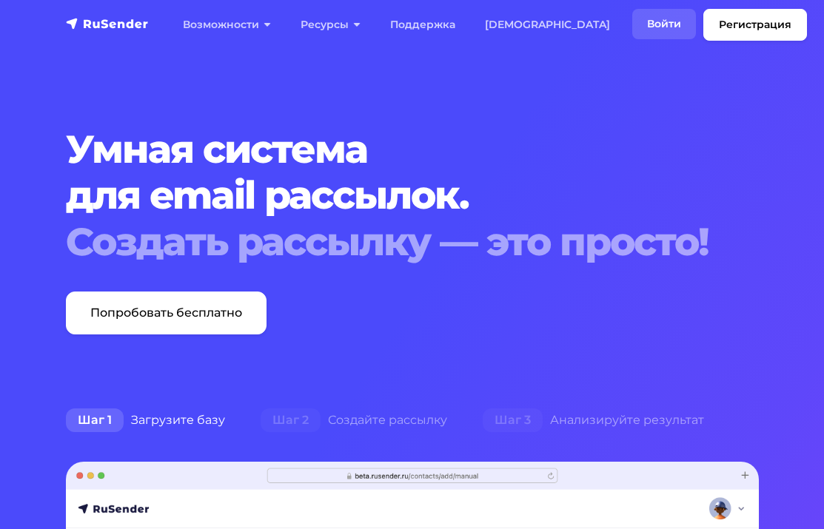
click at [632, 20] on link "Войти" at bounding box center [664, 24] width 64 height 30
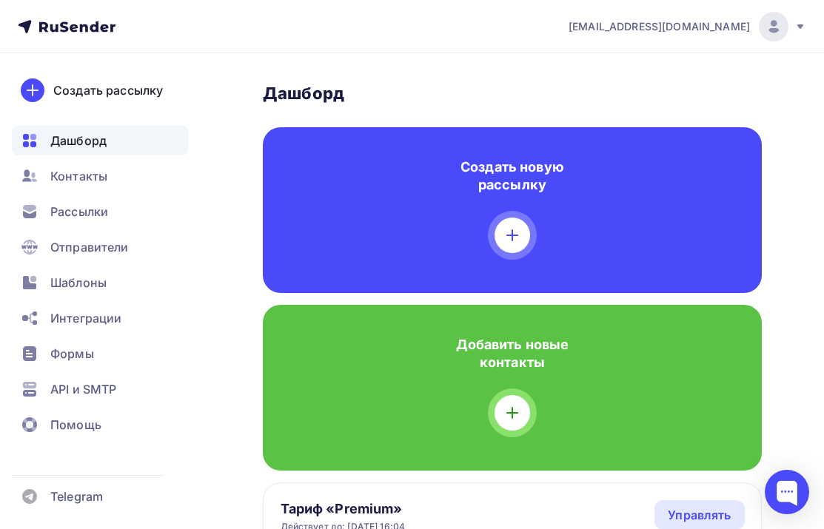
click at [793, 33] on div "[EMAIL_ADDRESS][DOMAIN_NAME]" at bounding box center [687, 27] width 238 height 30
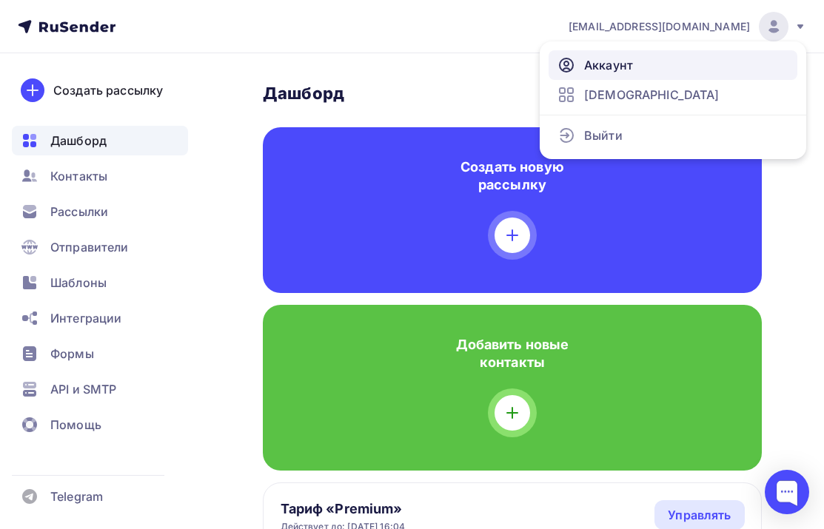
click at [634, 75] on link "Аккаунт" at bounding box center [672, 65] width 249 height 30
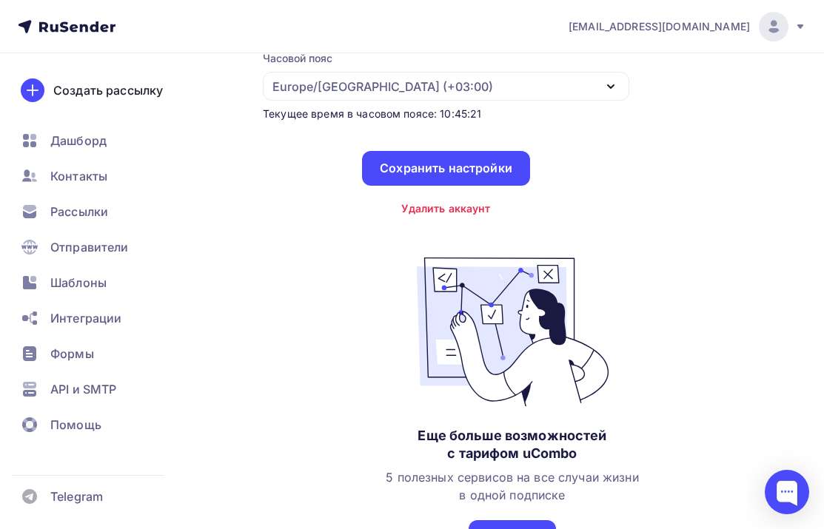
scroll to position [102, 0]
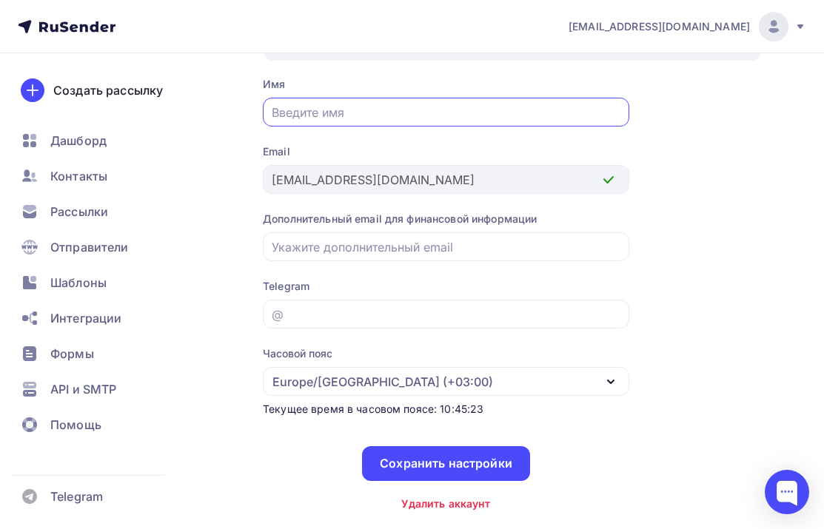
click at [791, 29] on div "[EMAIL_ADDRESS][DOMAIN_NAME]" at bounding box center [687, 27] width 238 height 30
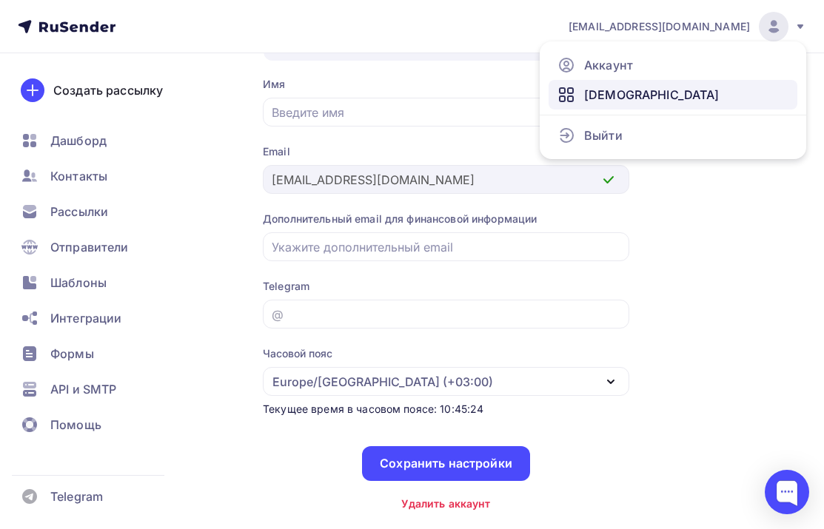
click at [736, 87] on link "[DEMOGRAPHIC_DATA]" at bounding box center [672, 95] width 249 height 30
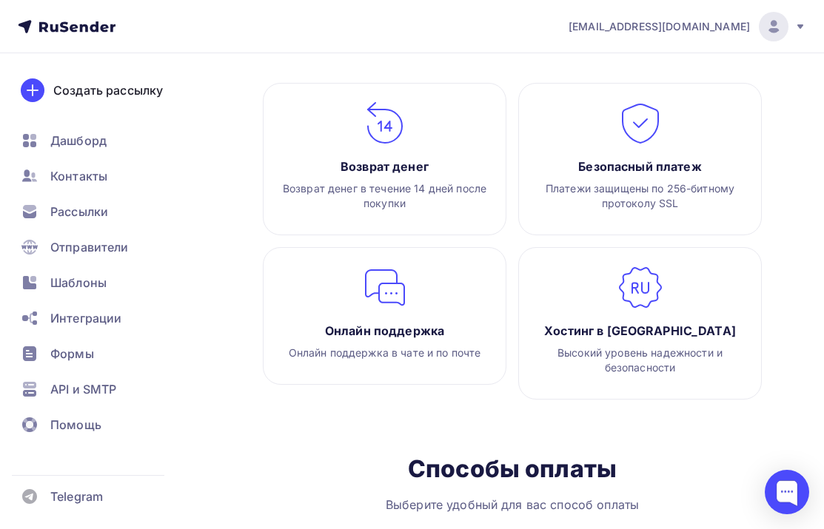
scroll to position [2474, 0]
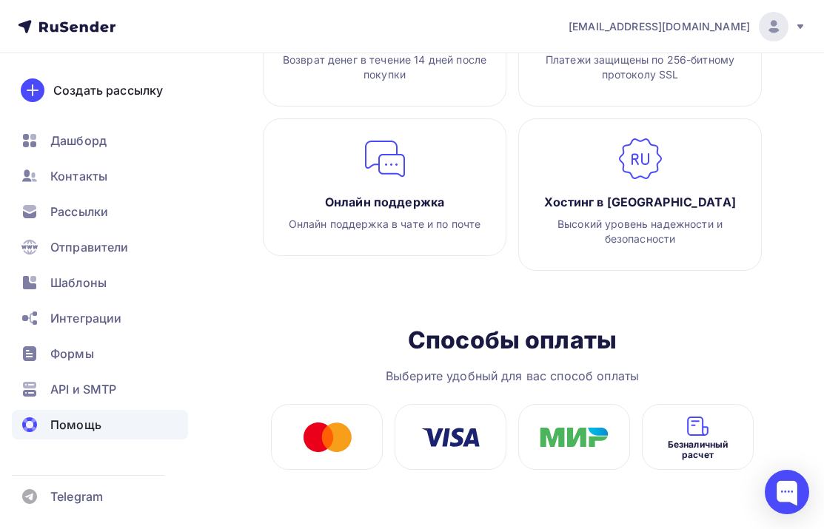
click at [91, 424] on span "Помощь" at bounding box center [75, 425] width 51 height 18
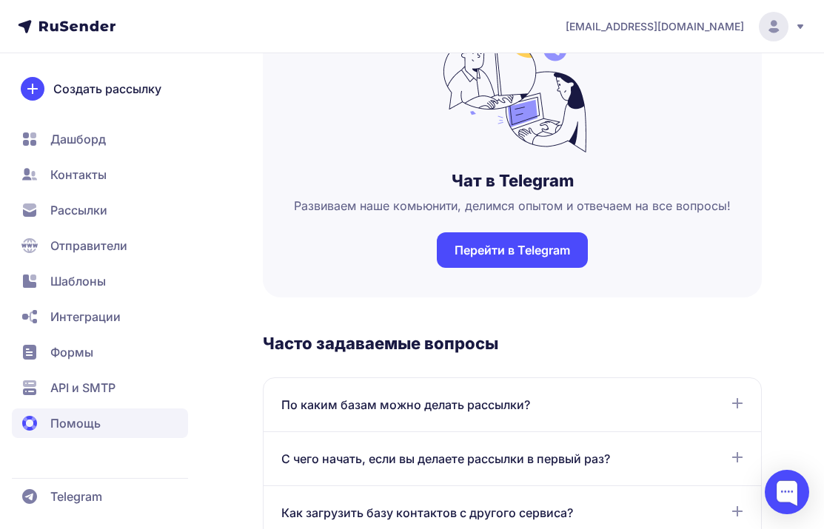
scroll to position [448, 0]
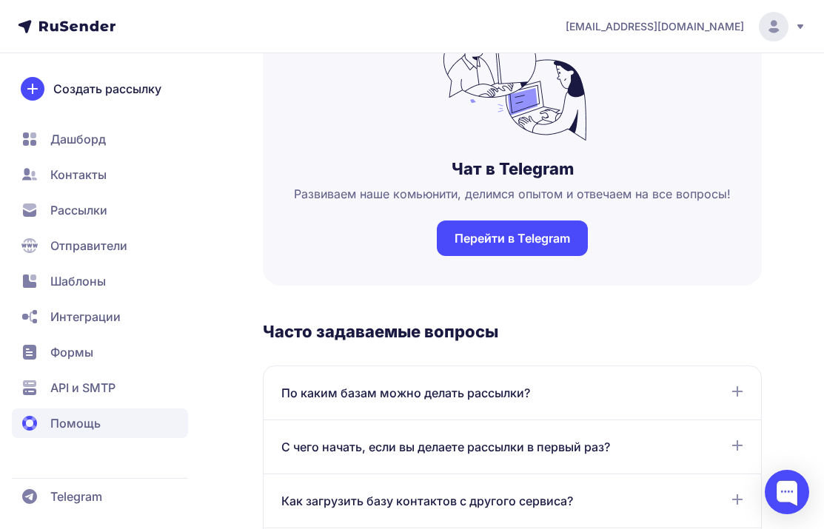
click at [87, 143] on span "Дашборд" at bounding box center [77, 139] width 55 height 18
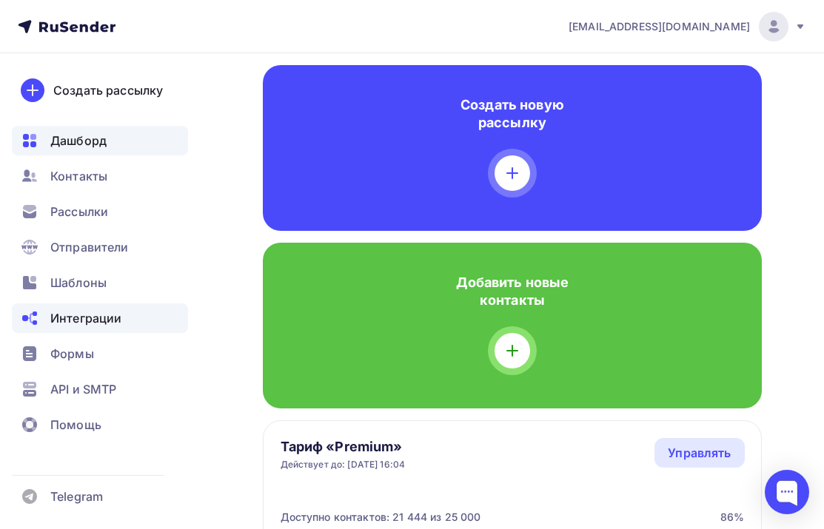
scroll to position [70, 0]
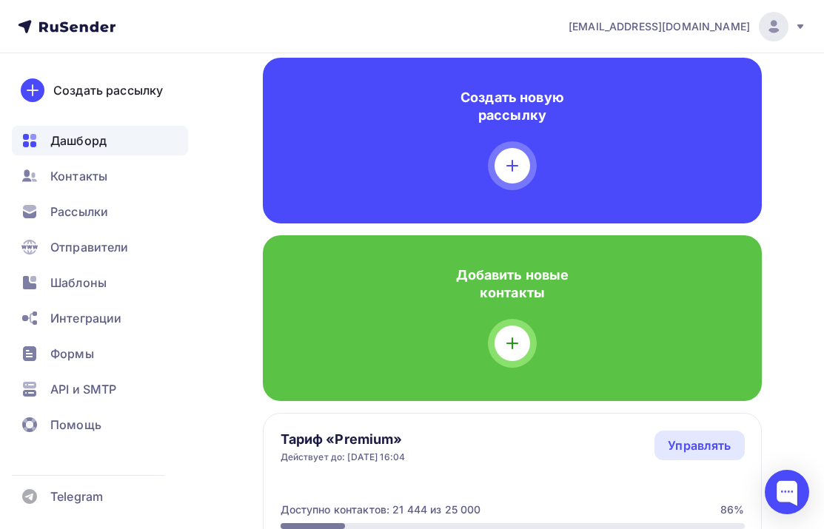
click at [804, 22] on icon at bounding box center [800, 27] width 12 height 12
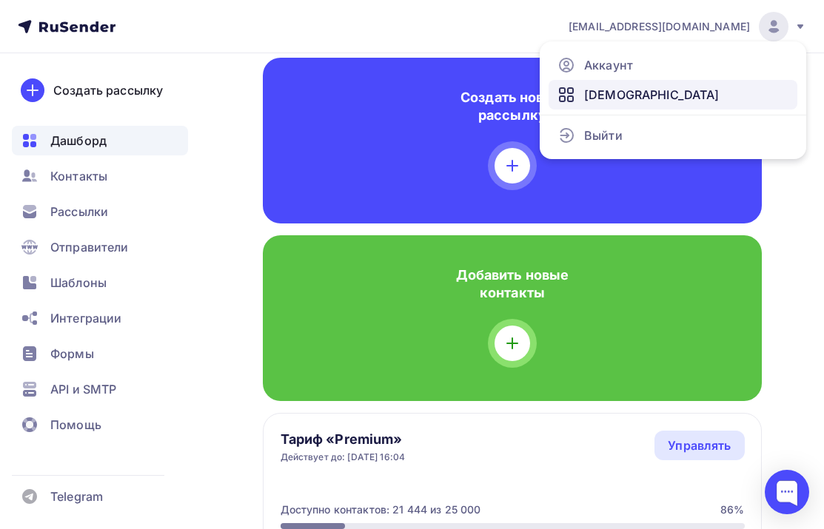
click at [698, 87] on link "[DEMOGRAPHIC_DATA]" at bounding box center [672, 95] width 249 height 30
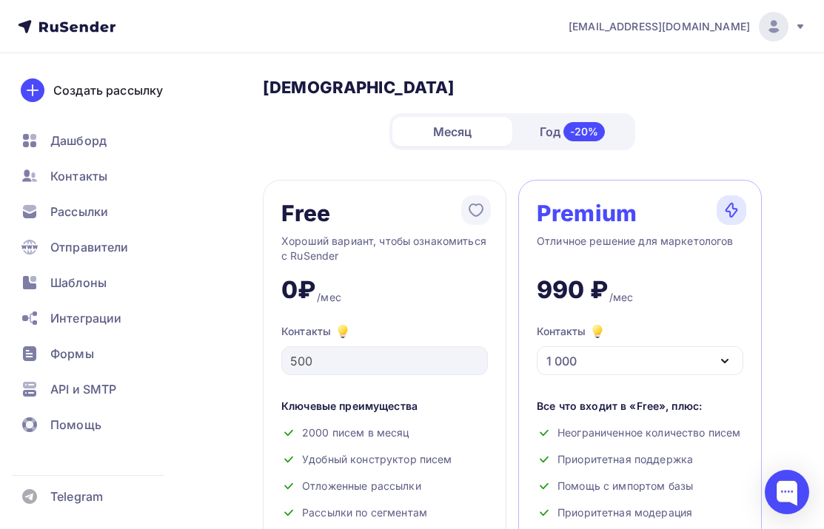
click at [801, 24] on icon at bounding box center [800, 27] width 12 height 12
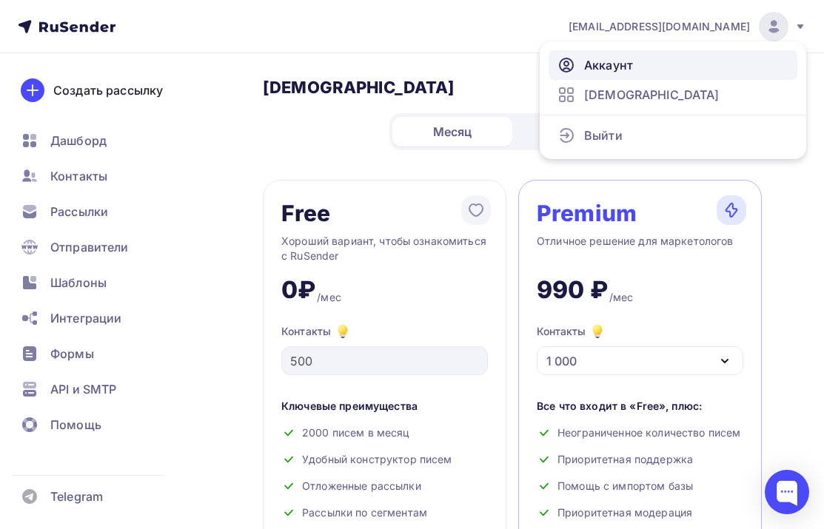
click at [628, 64] on span "Аккаунт" at bounding box center [608, 65] width 49 height 18
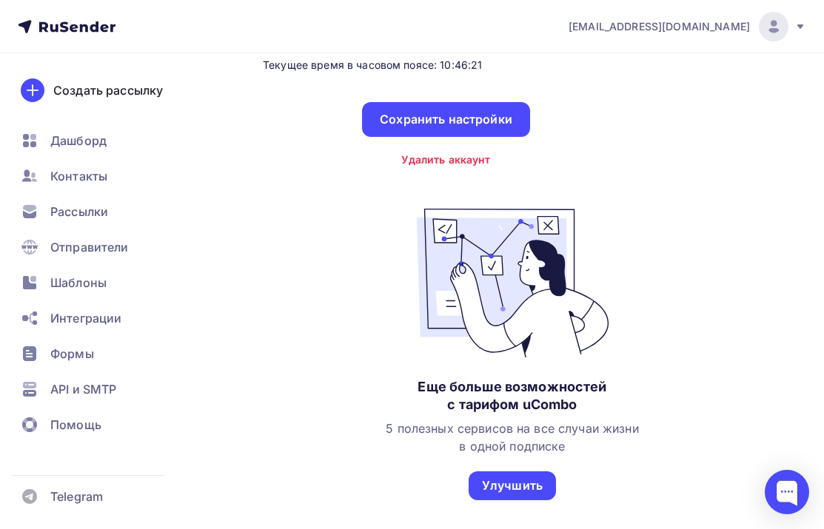
scroll to position [460, 0]
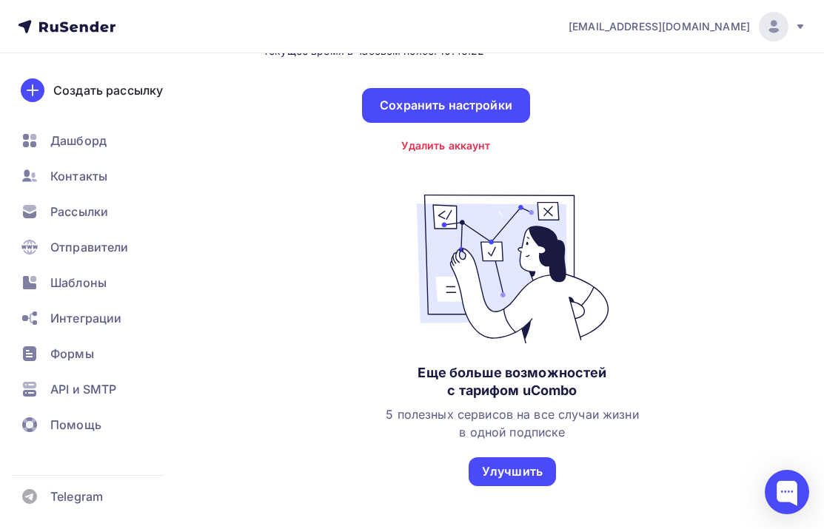
click at [801, 27] on icon at bounding box center [800, 27] width 12 height 12
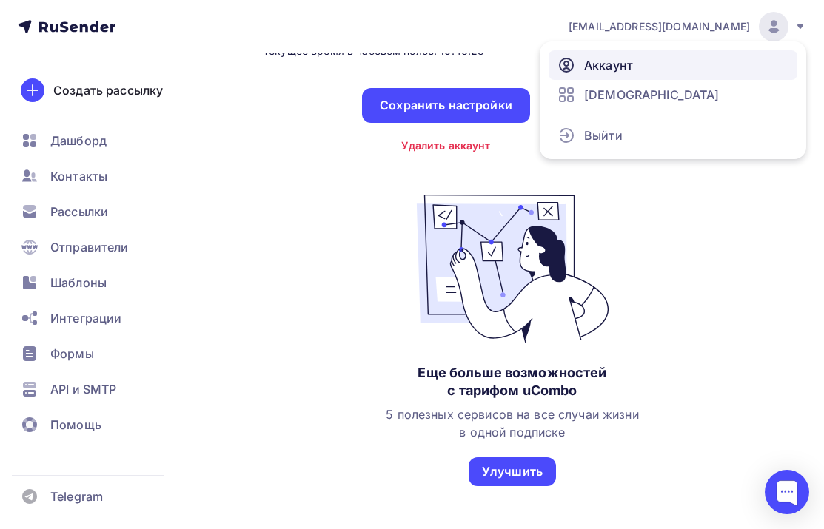
click at [640, 58] on link "Аккаунт" at bounding box center [672, 65] width 249 height 30
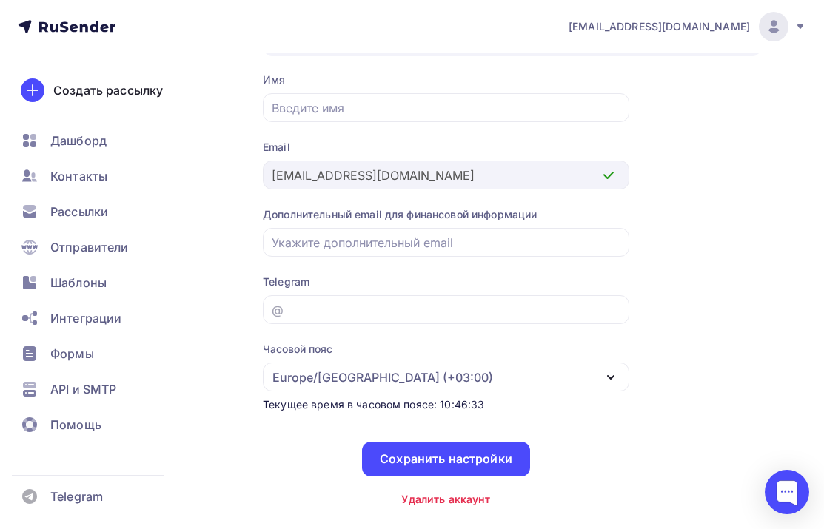
scroll to position [0, 0]
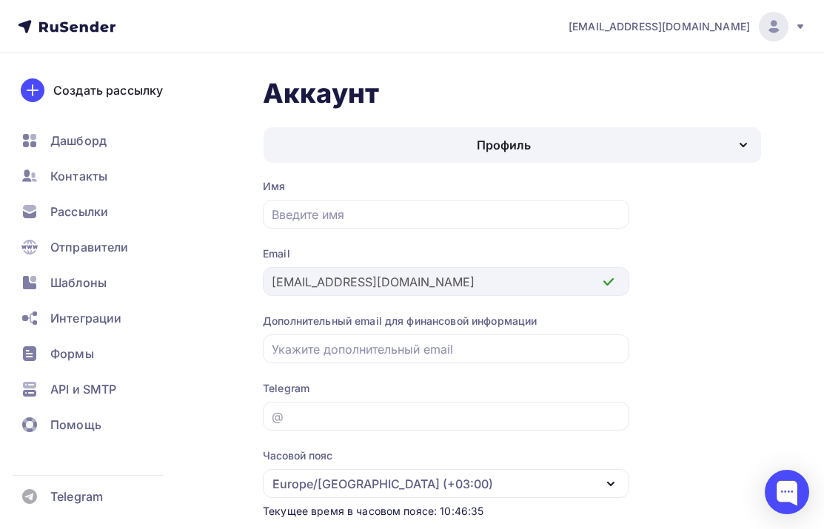
click at [667, 136] on div "Профиль" at bounding box center [511, 145] width 497 height 36
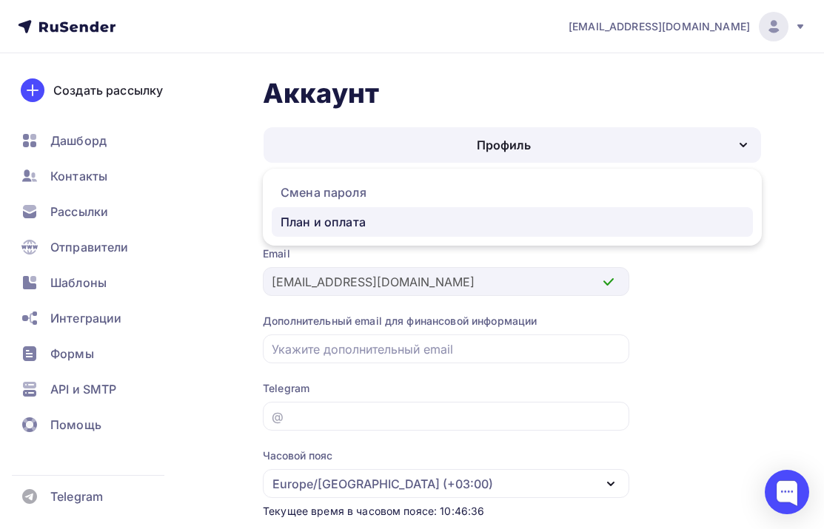
click at [340, 223] on div "План и оплата" at bounding box center [322, 222] width 85 height 18
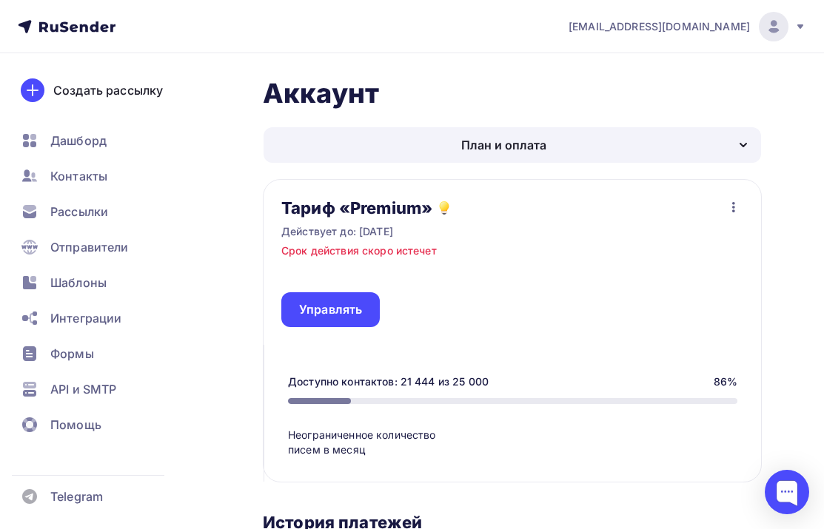
click at [656, 155] on div "План и оплата" at bounding box center [511, 145] width 497 height 36
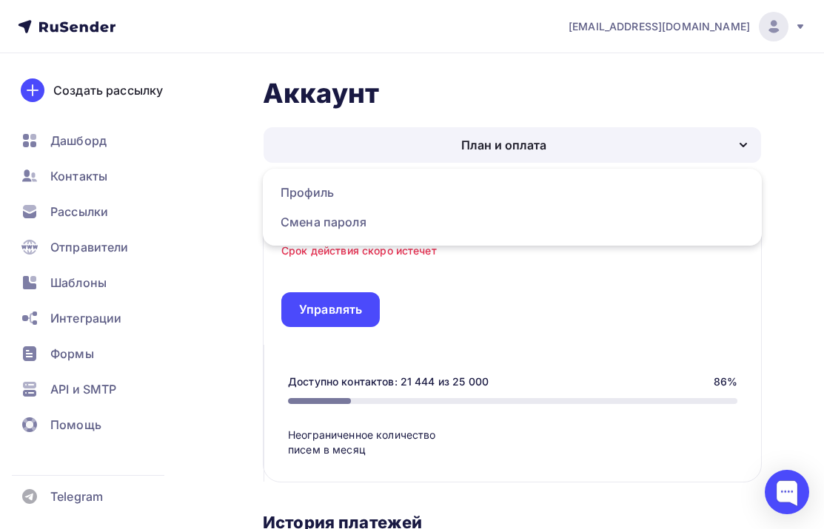
click at [801, 129] on div "Аккаунт Профиль Смена пароля План и оплата План и оплата Профиль Смена пароля Т…" at bounding box center [412, 436] width 824 height 766
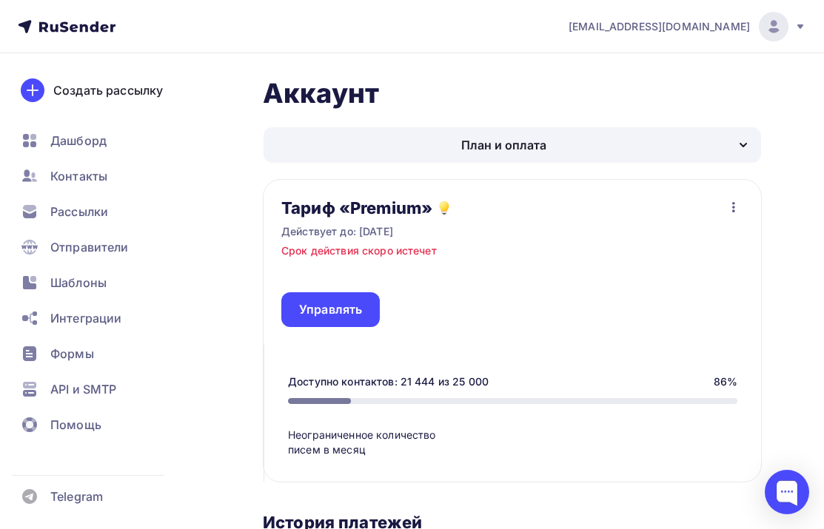
click at [728, 207] on icon "button" at bounding box center [733, 207] width 18 height 18
click at [705, 241] on div "Отписаться" at bounding box center [705, 246] width 70 height 18
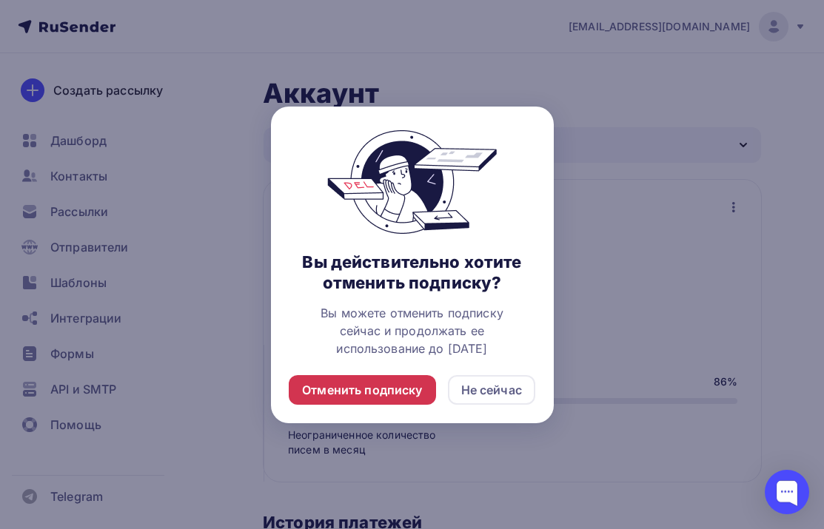
click at [383, 392] on div "Отменить подписку" at bounding box center [362, 390] width 120 height 18
